Goal: Find specific page/section: Find specific page/section

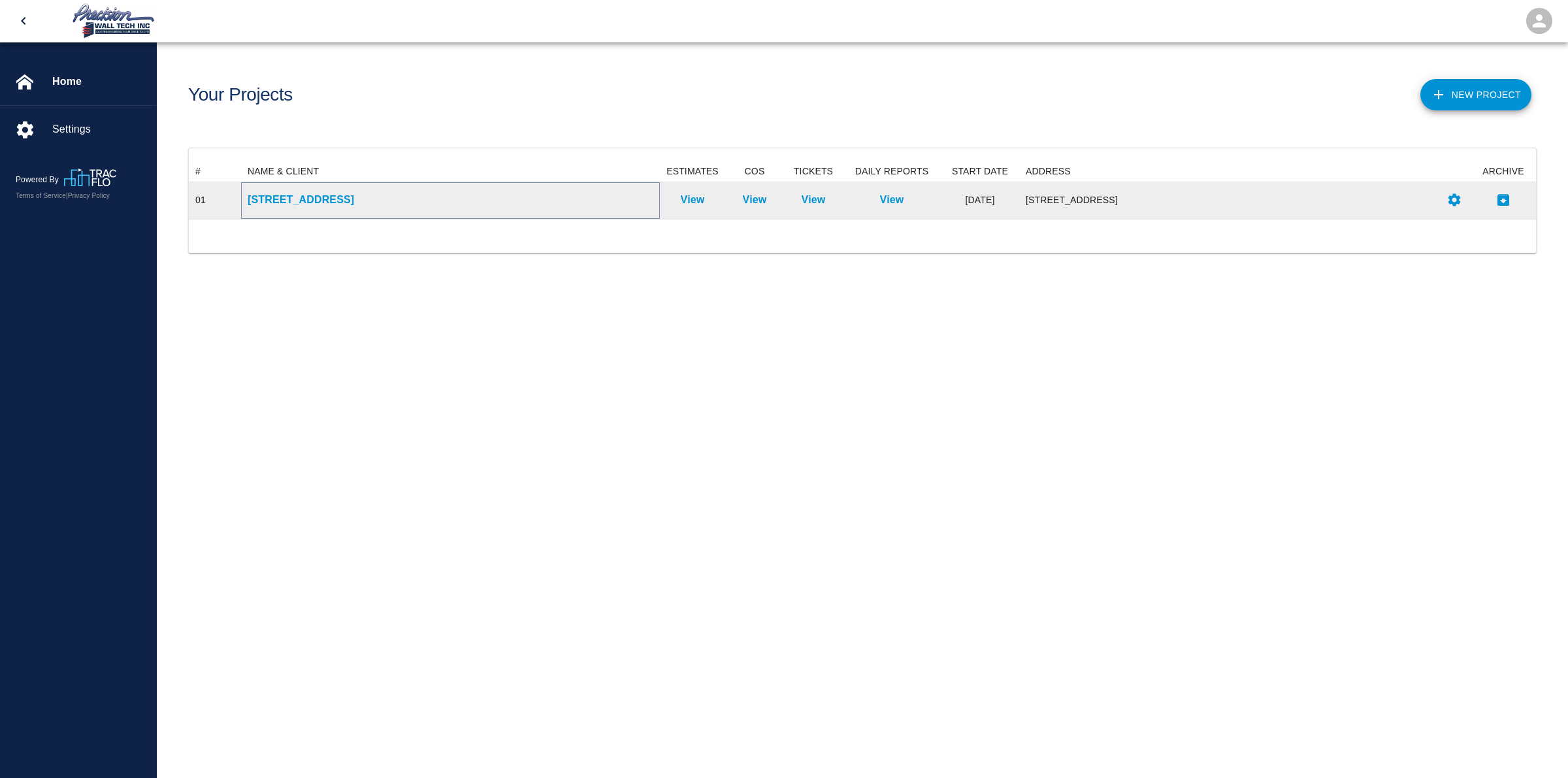
click at [305, 193] on p "[STREET_ADDRESS]" at bounding box center [450, 200] width 406 height 16
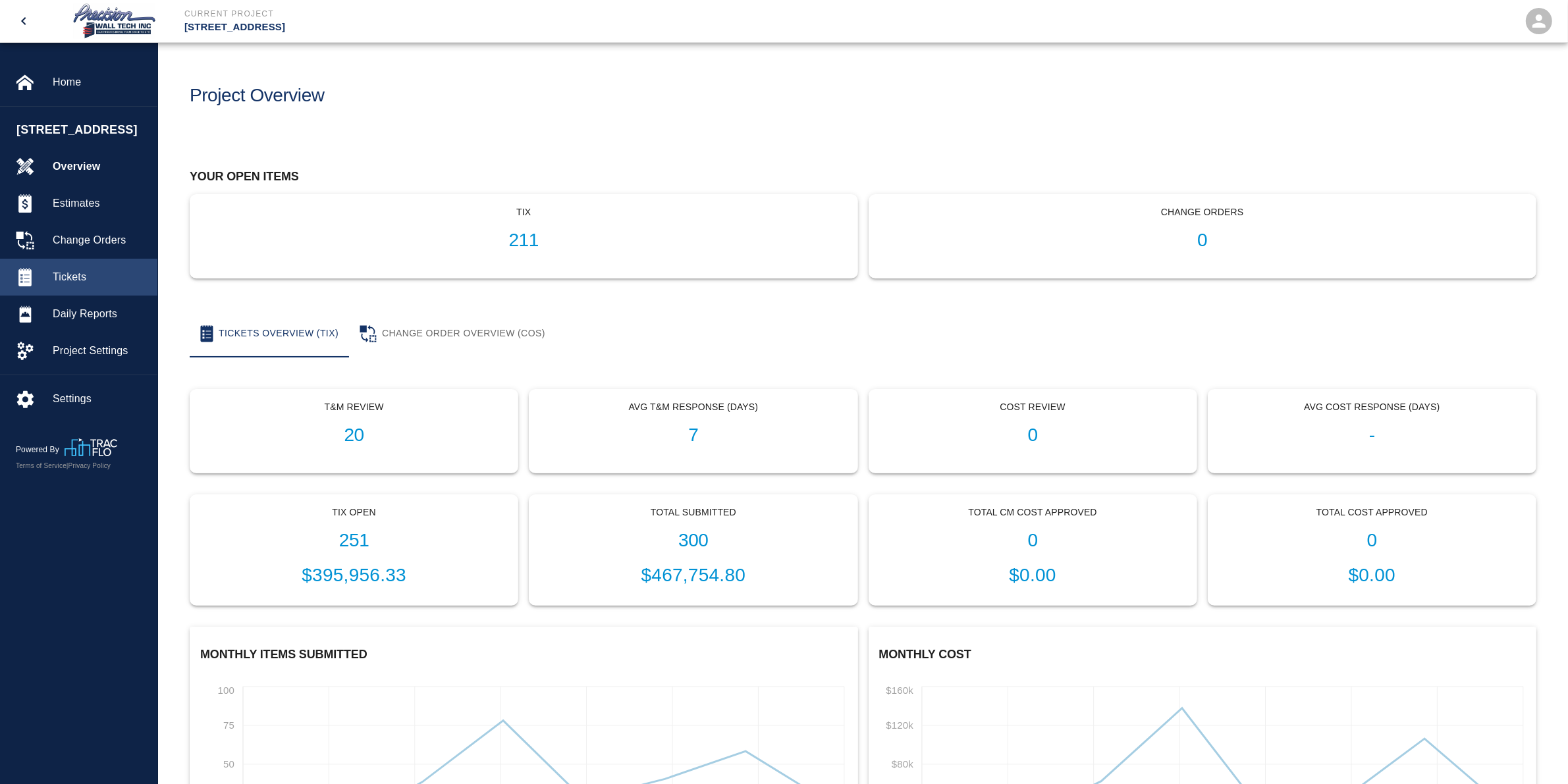
click at [108, 285] on span "Tickets" at bounding box center [100, 277] width 95 height 16
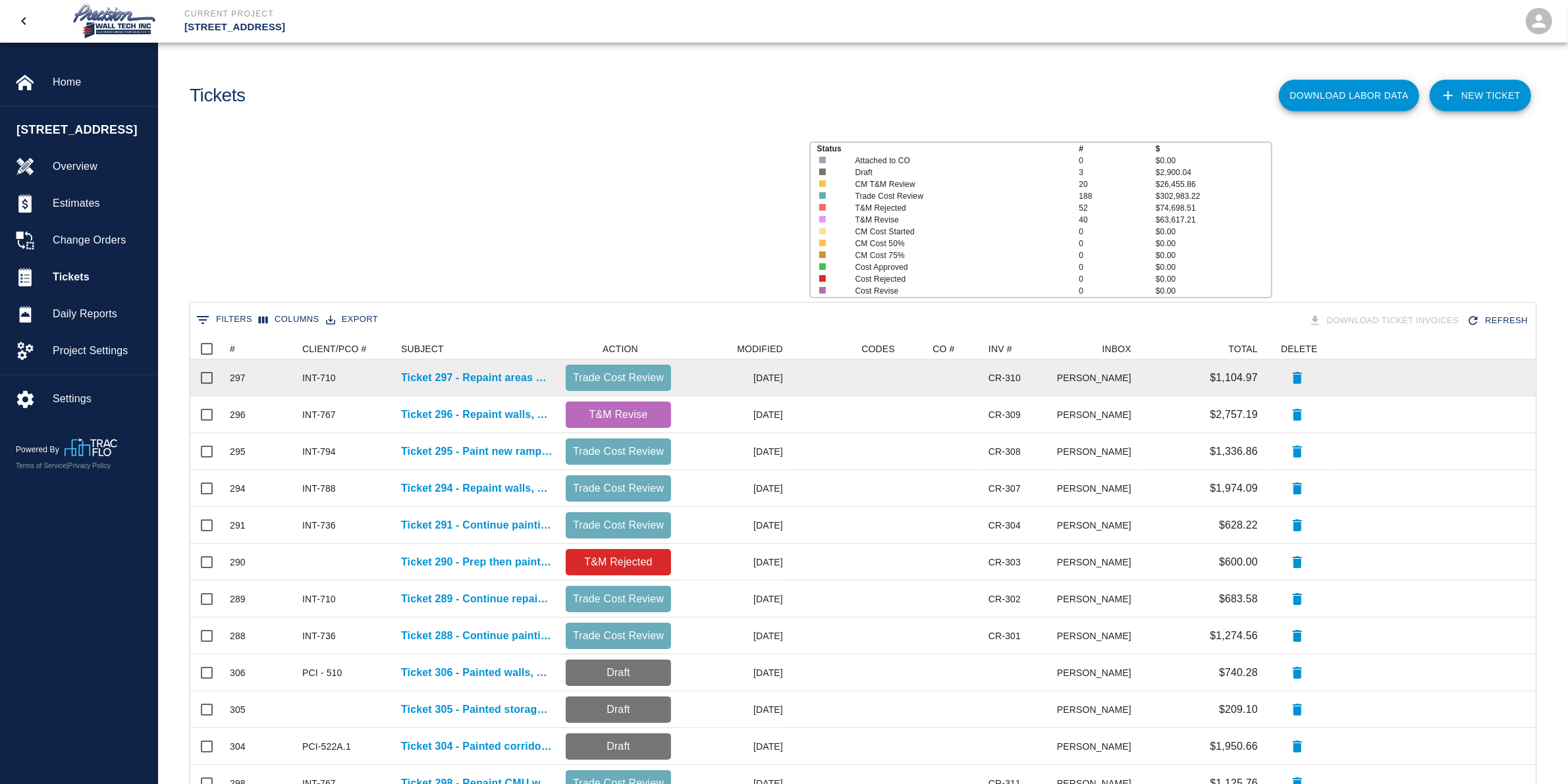
scroll to position [746, 1332]
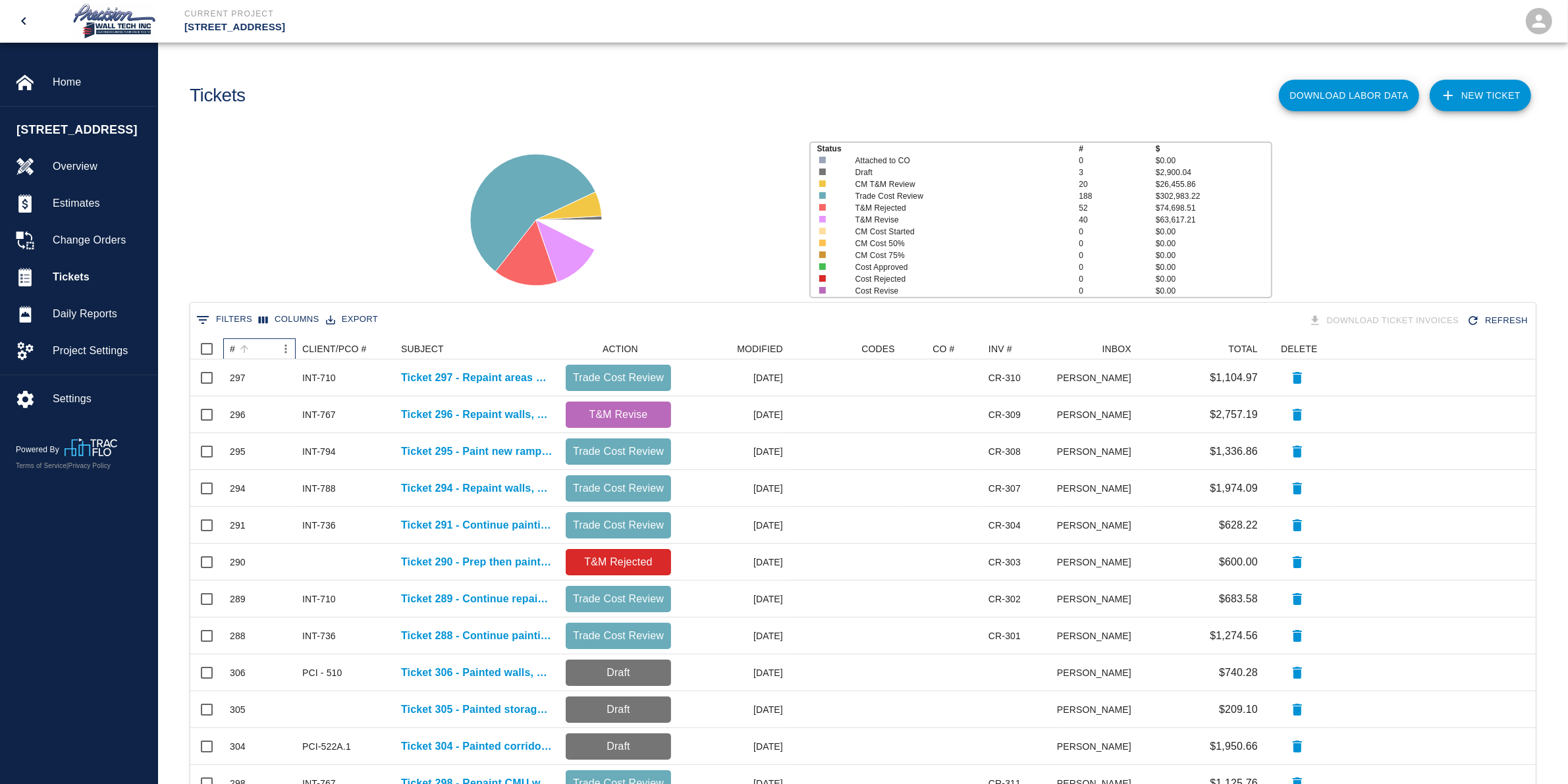
click at [268, 342] on div "#" at bounding box center [252, 348] width 46 height 21
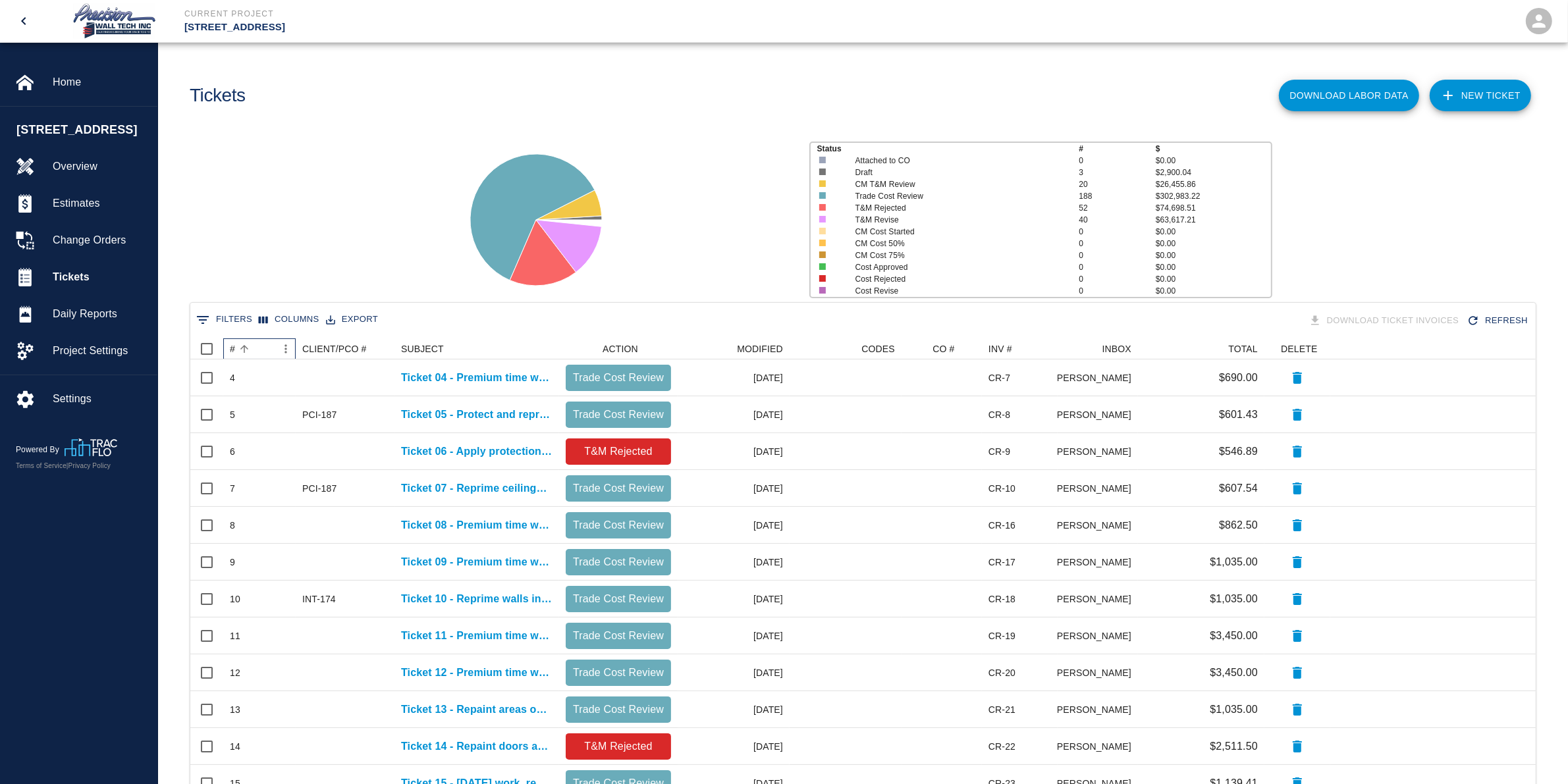
click at [268, 342] on div "#" at bounding box center [252, 348] width 46 height 21
